Goal: Navigation & Orientation: Understand site structure

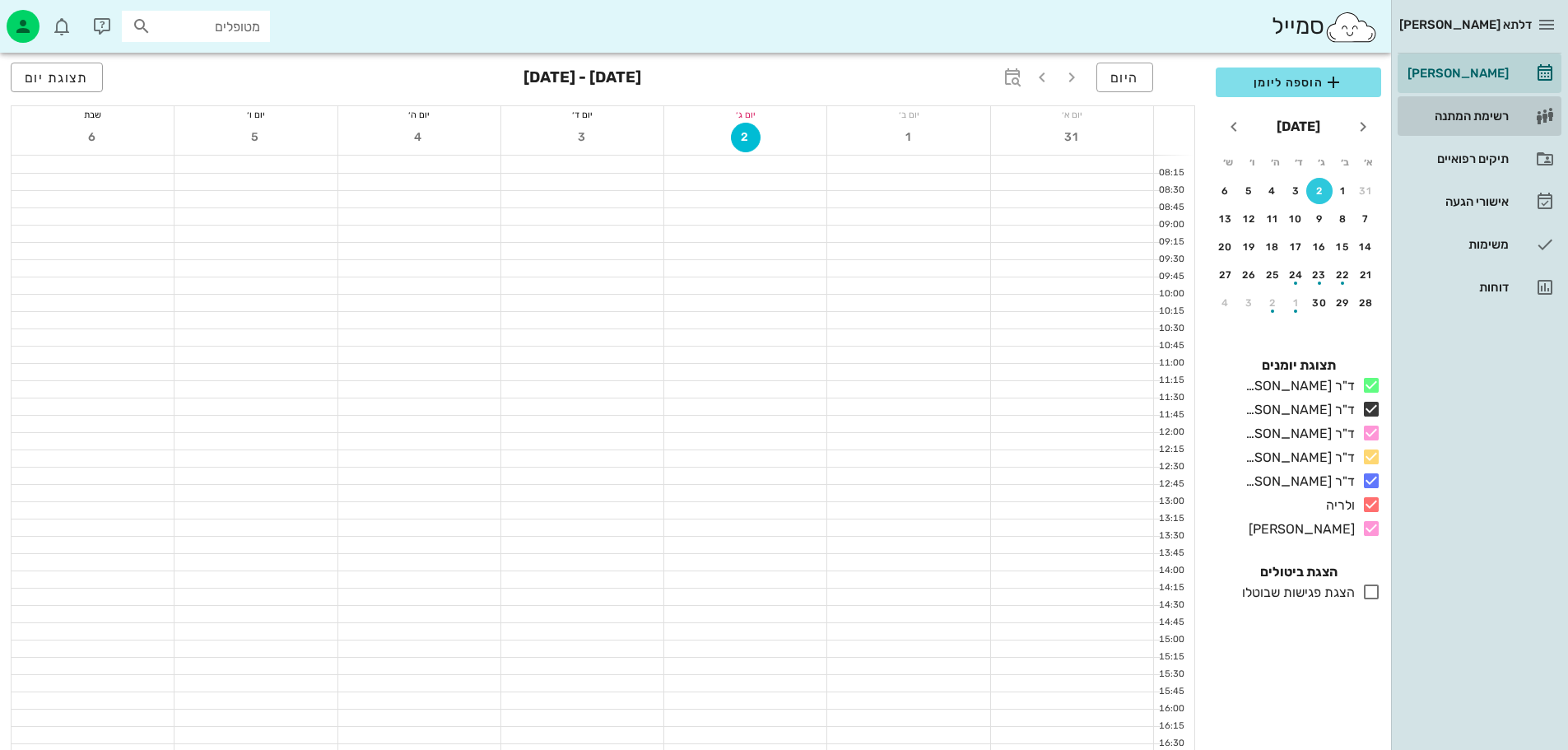
click at [1449, 121] on div "רשימת המתנה" at bounding box center [1456, 116] width 104 height 14
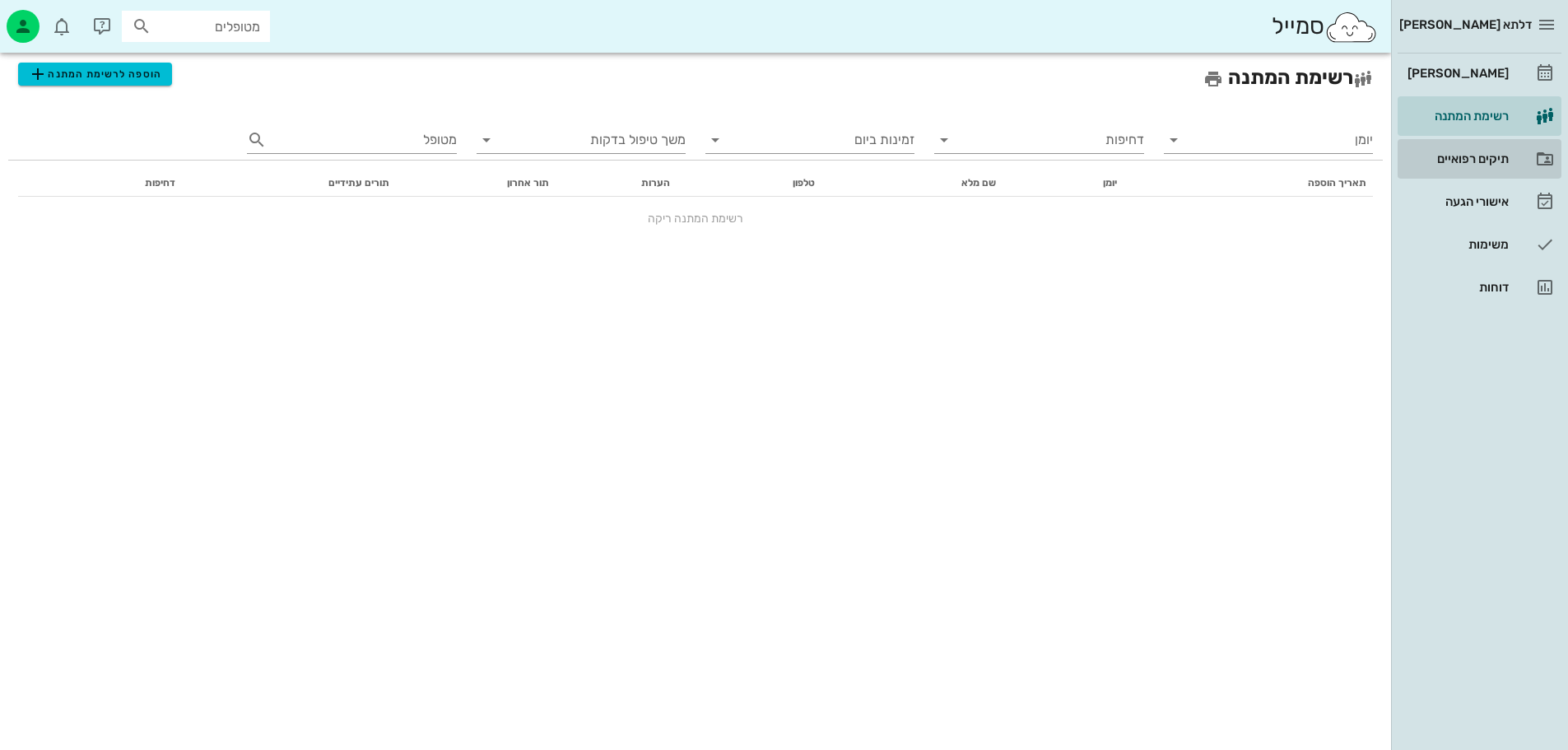
click at [1464, 172] on link "תיקים רפואיים" at bounding box center [1479, 159] width 164 height 40
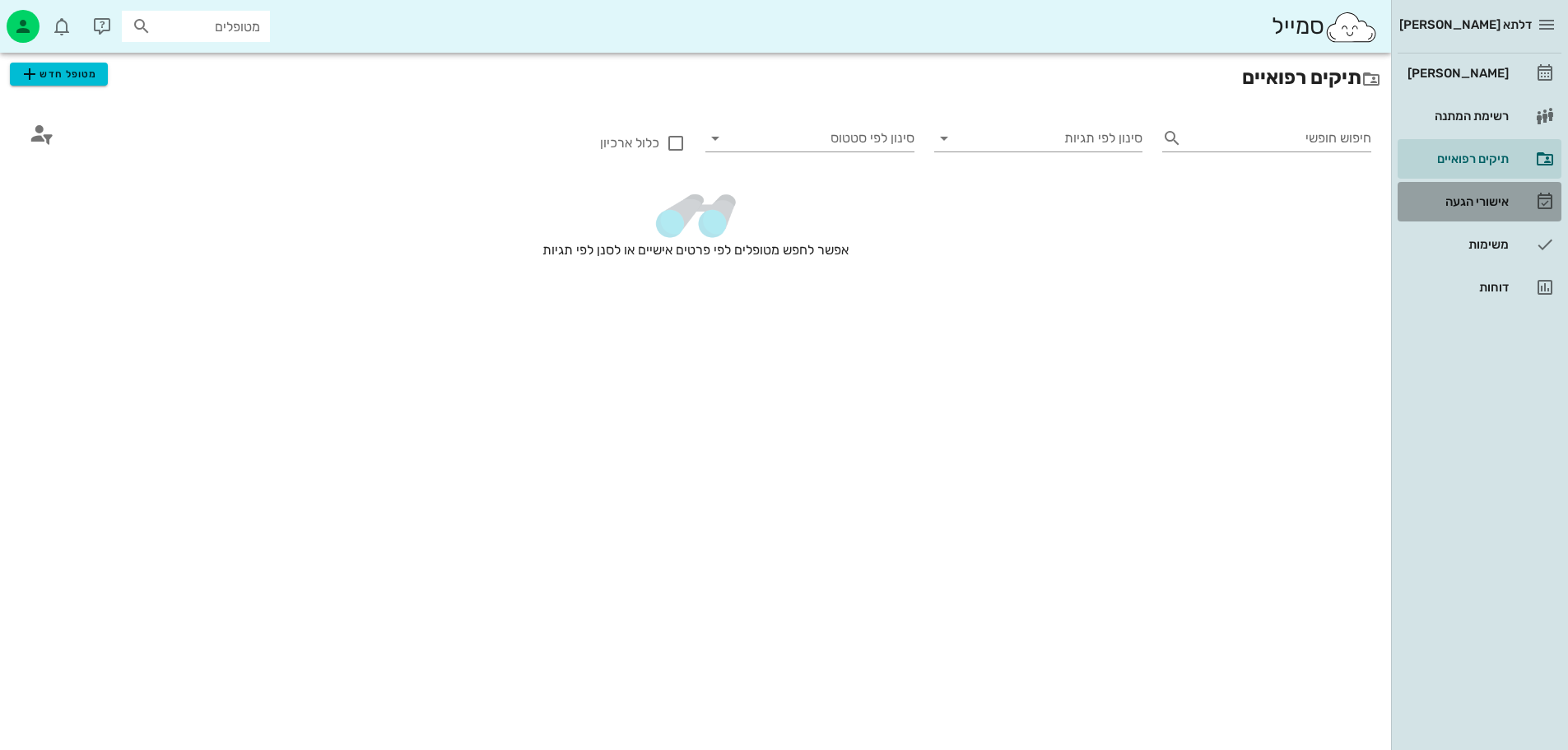
click at [1467, 194] on div "אישורי הגעה" at bounding box center [1456, 201] width 104 height 26
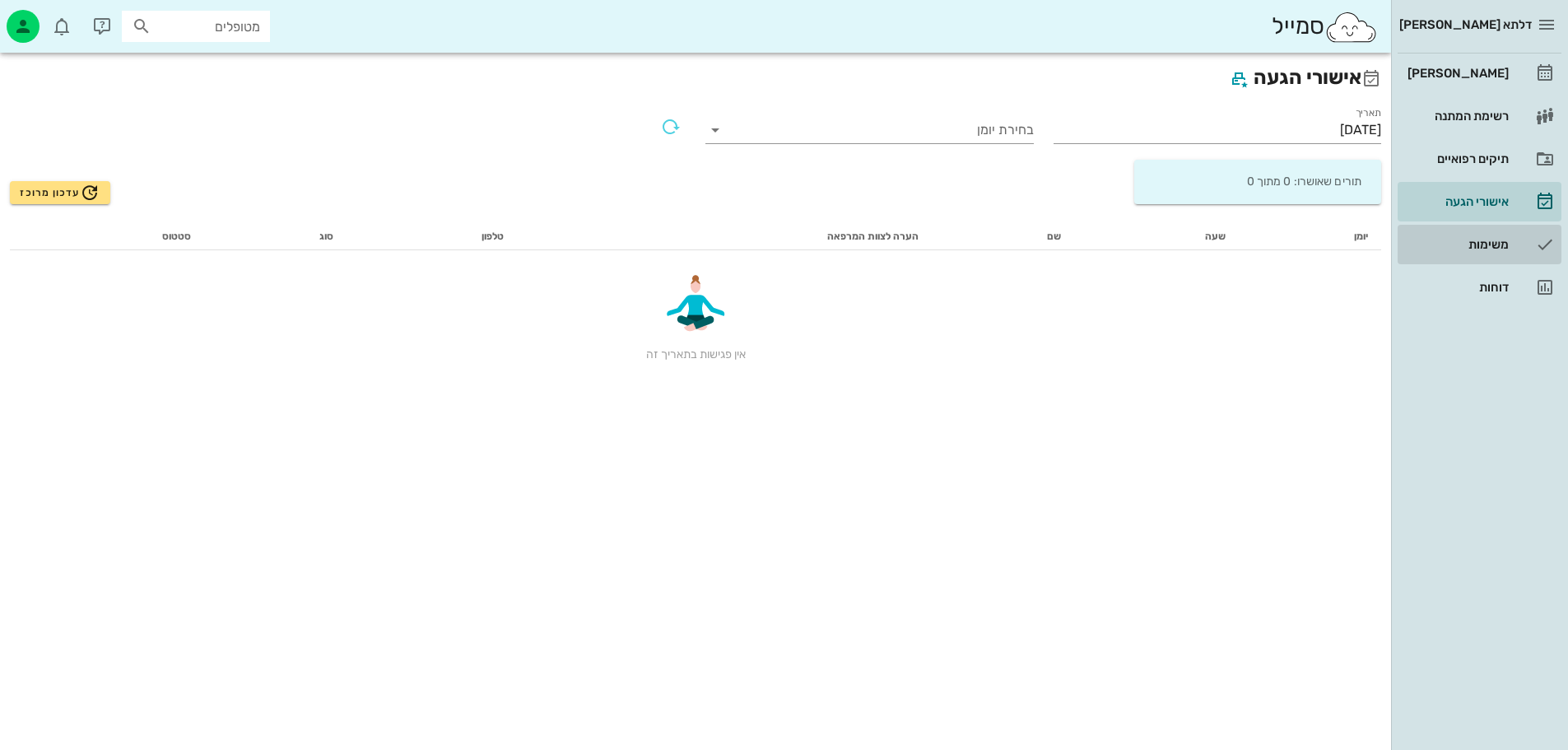
click at [1481, 247] on div "משימות" at bounding box center [1456, 245] width 104 height 14
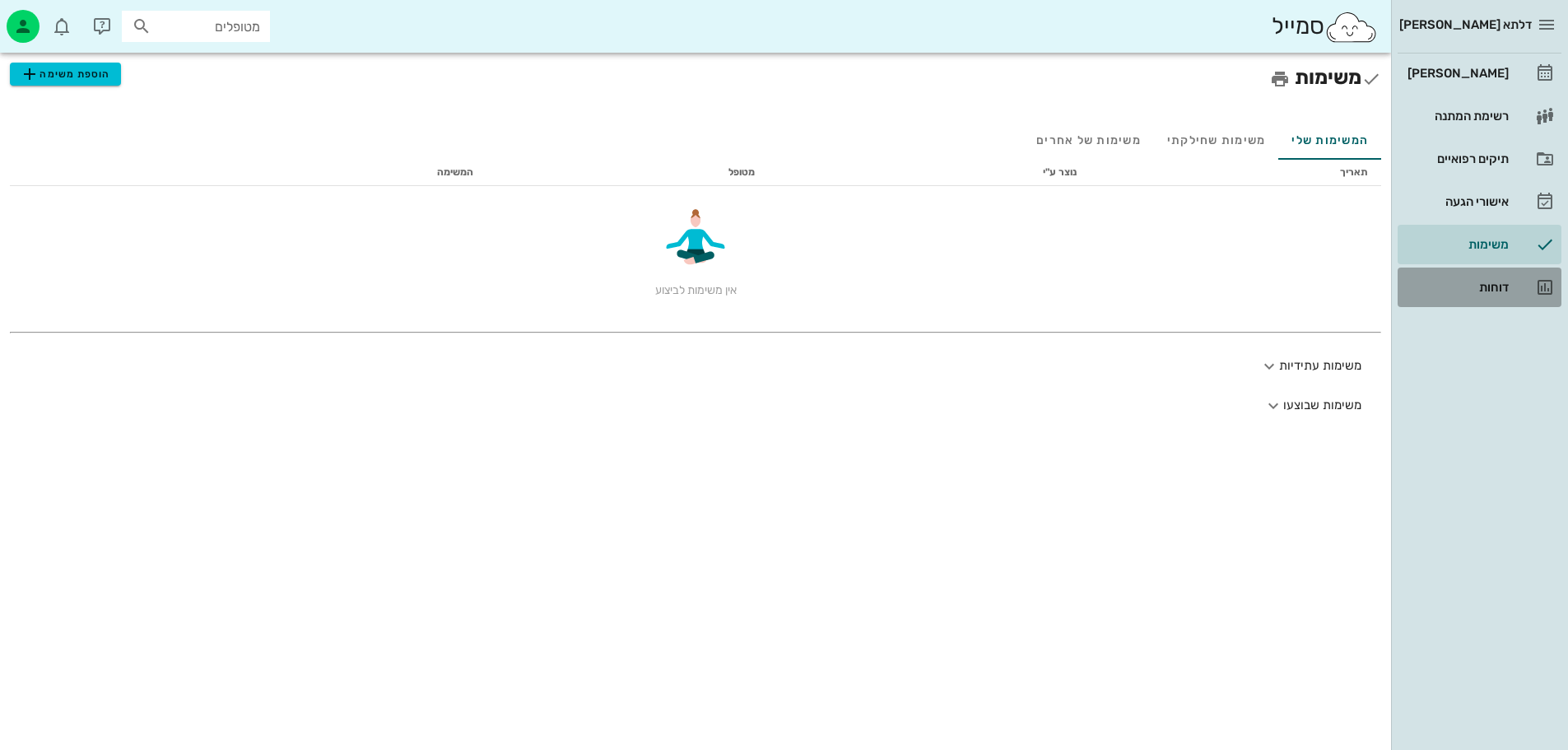
click at [1487, 296] on div "דוחות" at bounding box center [1456, 287] width 104 height 26
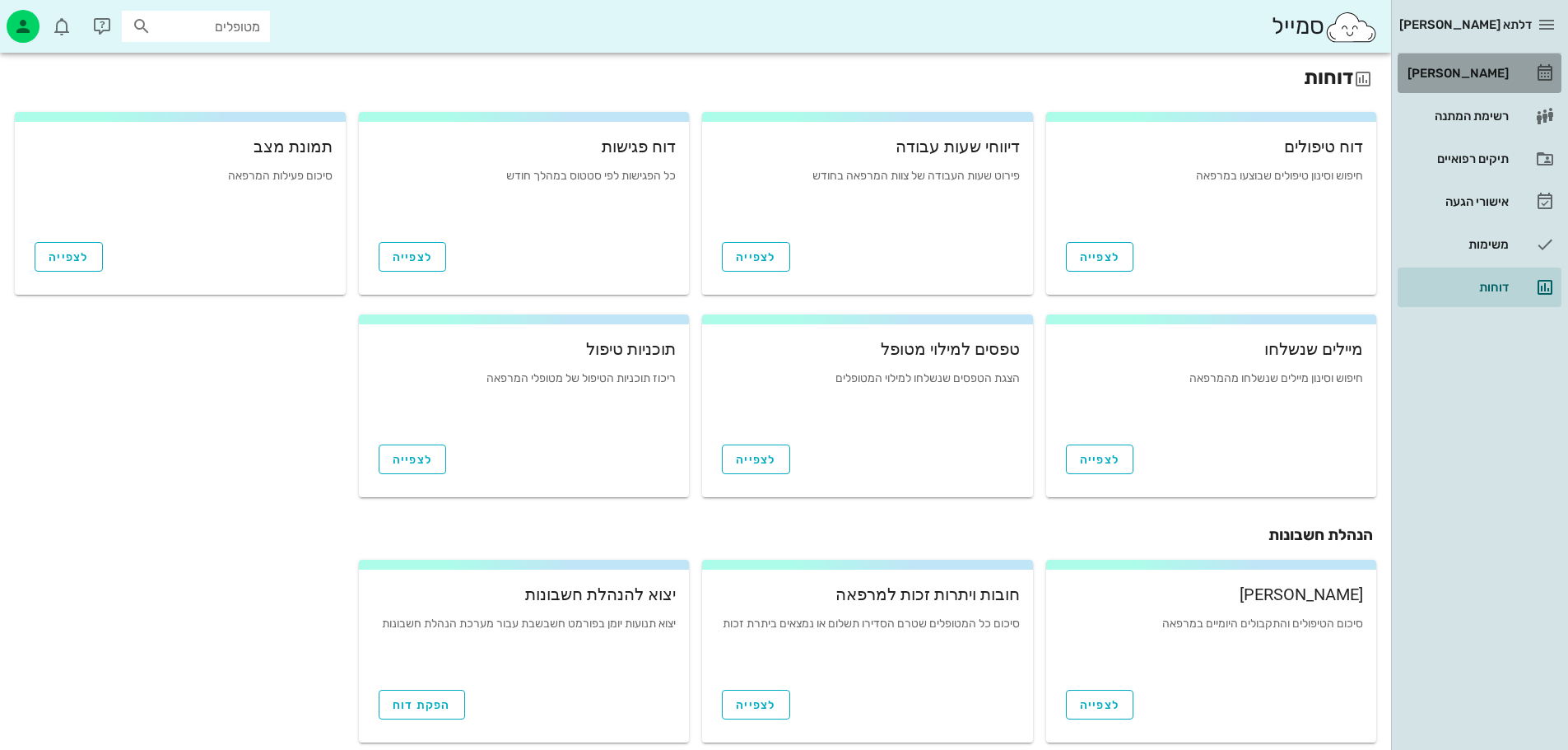
click at [1467, 74] on div "[PERSON_NAME]" at bounding box center [1456, 74] width 104 height 14
